Goal: Task Accomplishment & Management: Manage account settings

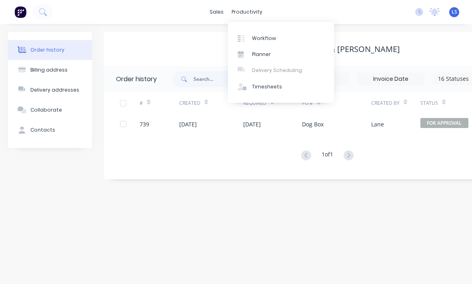
click at [254, 16] on div "productivity" at bounding box center [246, 12] width 39 height 12
click at [261, 41] on div "Workflow" at bounding box center [264, 38] width 24 height 7
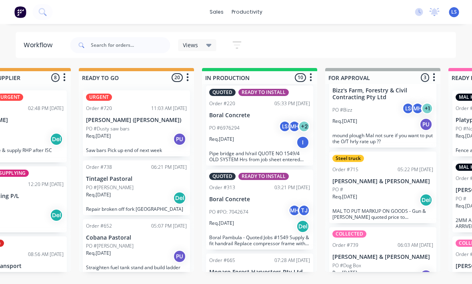
scroll to position [535, 0]
click at [277, 269] on p "Monaro Forest Harvesters Pty Ltd" at bounding box center [260, 272] width 101 height 7
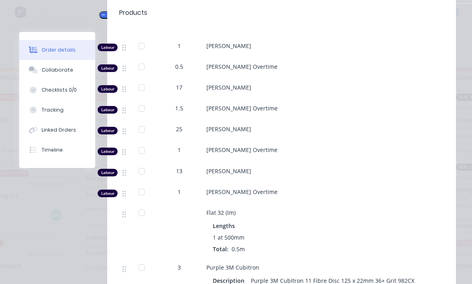
scroll to position [367, 0]
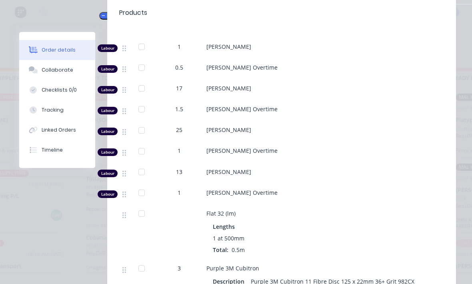
click at [184, 61] on div "0.5" at bounding box center [179, 68] width 48 height 21
click at [178, 63] on span "0.5" at bounding box center [179, 67] width 8 height 8
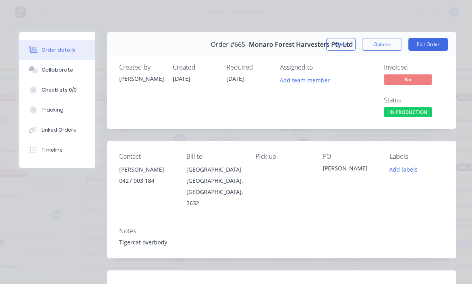
scroll to position [0, 0]
click at [446, 40] on button "Edit Order" at bounding box center [428, 44] width 40 height 13
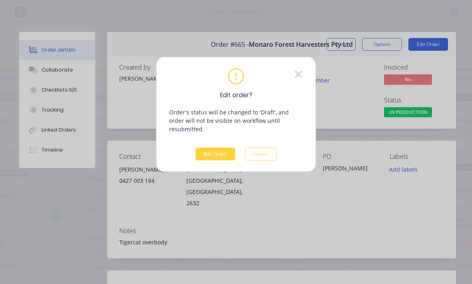
click at [226, 148] on button "Edit Order" at bounding box center [216, 154] width 40 height 13
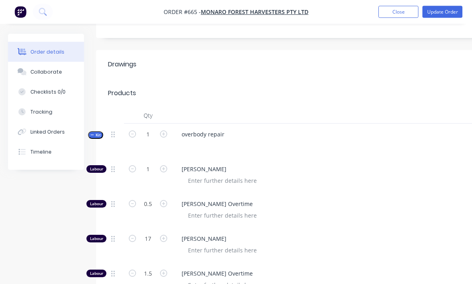
scroll to position [255, 0]
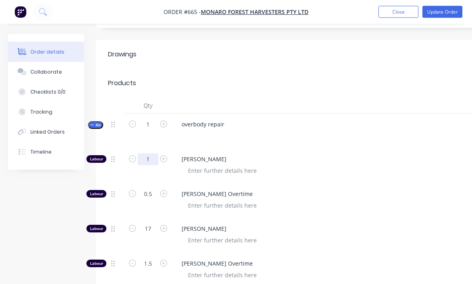
click at [143, 154] on input "1" at bounding box center [148, 160] width 21 height 12
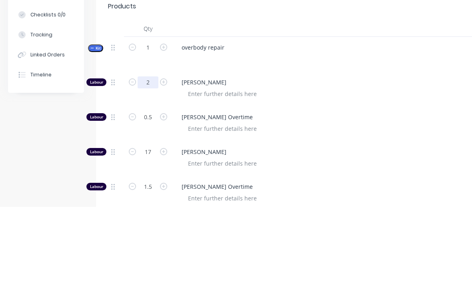
type input "2"
click at [148, 188] on input "0.5" at bounding box center [148, 194] width 21 height 12
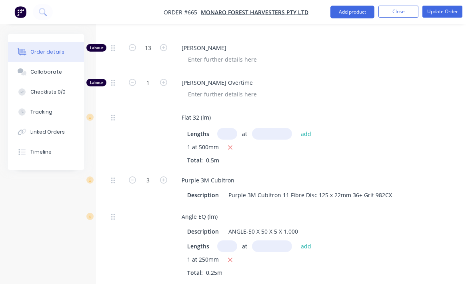
scroll to position [582, 0]
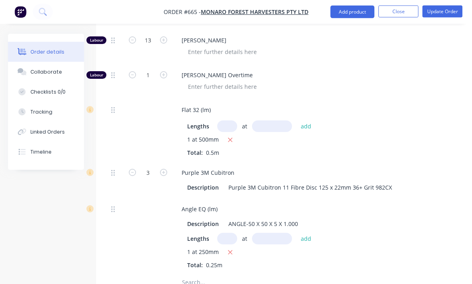
type input "1.5"
click at [157, 167] on input "3" at bounding box center [148, 173] width 21 height 12
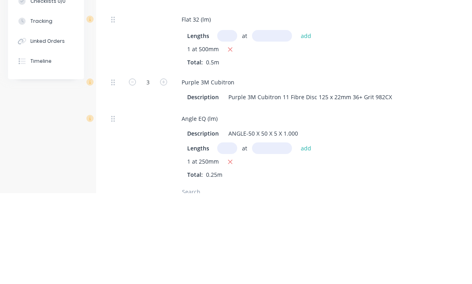
click at [170, 100] on div at bounding box center [148, 131] width 48 height 63
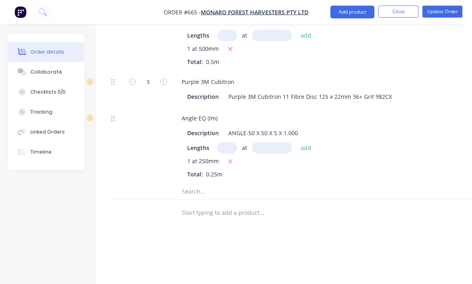
click at [162, 78] on icon "button" at bounding box center [163, 81] width 7 height 7
type input "4"
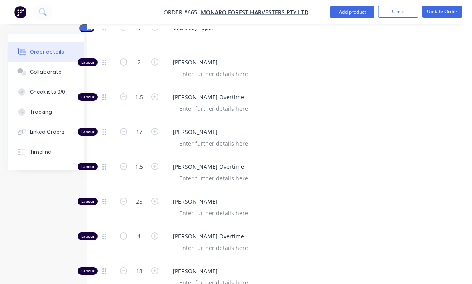
scroll to position [338, 8]
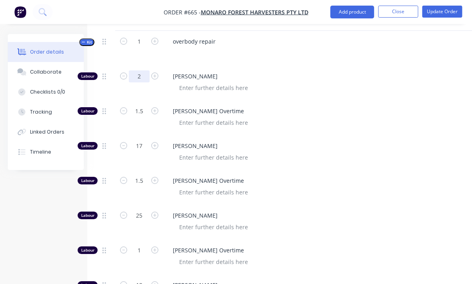
click at [141, 70] on input "2" at bounding box center [139, 76] width 21 height 12
click at [140, 70] on input "2" at bounding box center [139, 76] width 21 height 12
click at [138, 70] on input "2" at bounding box center [139, 76] width 21 height 12
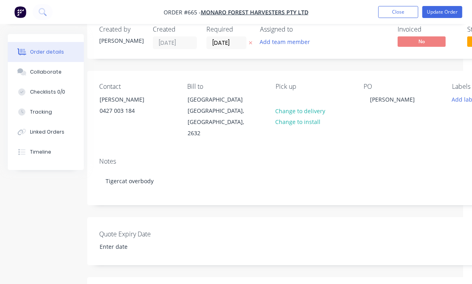
scroll to position [0, 8]
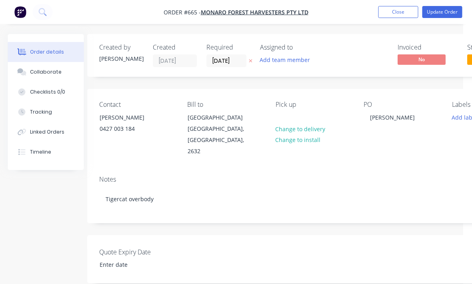
type input "3"
click at [407, 8] on button "Close" at bounding box center [398, 12] width 40 height 12
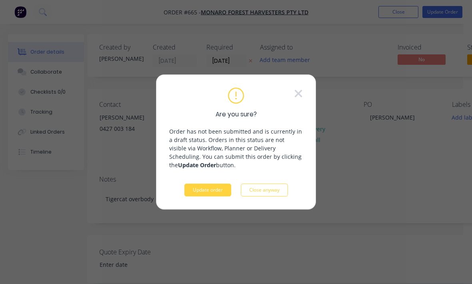
click at [216, 190] on button "Update order" at bounding box center [207, 190] width 47 height 13
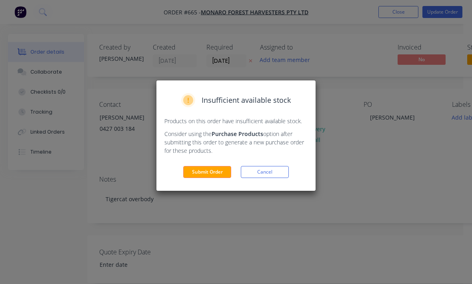
click at [211, 177] on button "Submit Order" at bounding box center [207, 172] width 48 height 12
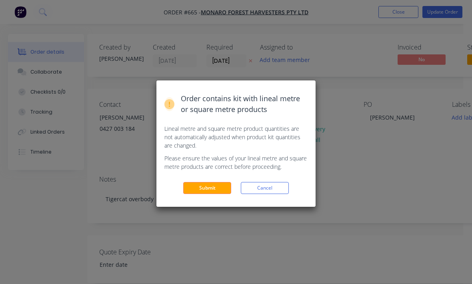
click at [205, 193] on button "Submit" at bounding box center [207, 188] width 48 height 12
